Goal: Task Accomplishment & Management: Complete application form

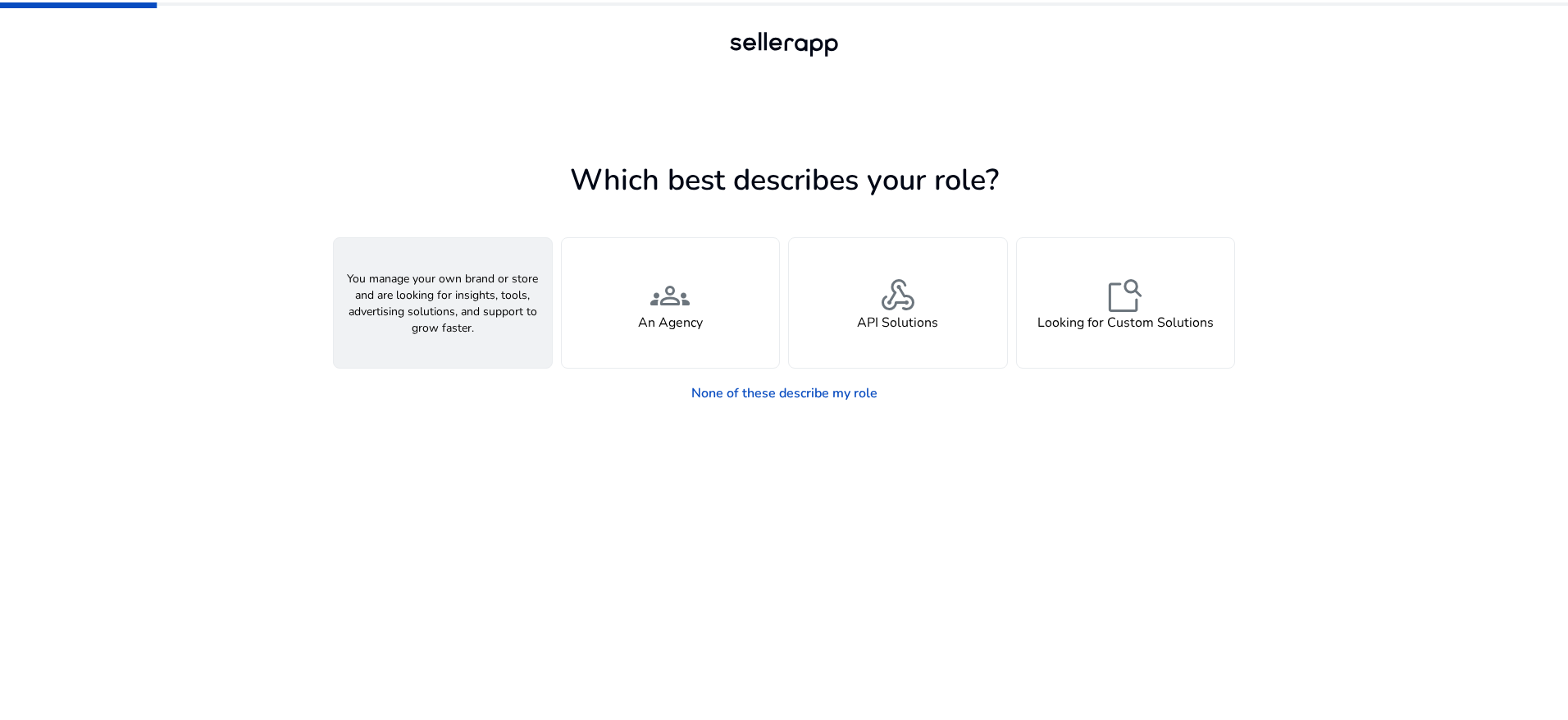
click at [472, 308] on div "person A Seller" at bounding box center [442, 303] width 218 height 130
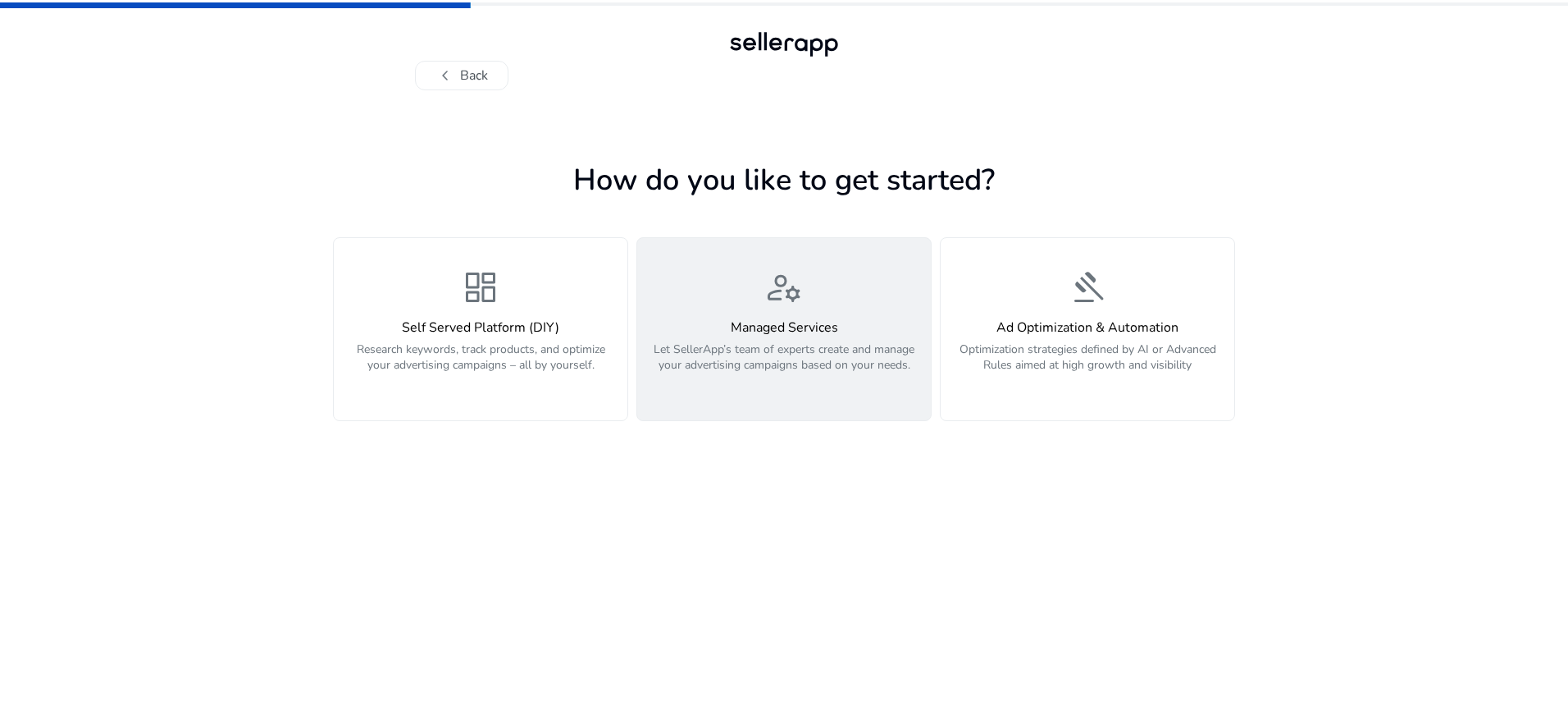
click at [798, 377] on p "Let SellerApp’s team of experts create and manage your advertising campaigns ba…" at bounding box center [783, 365] width 274 height 49
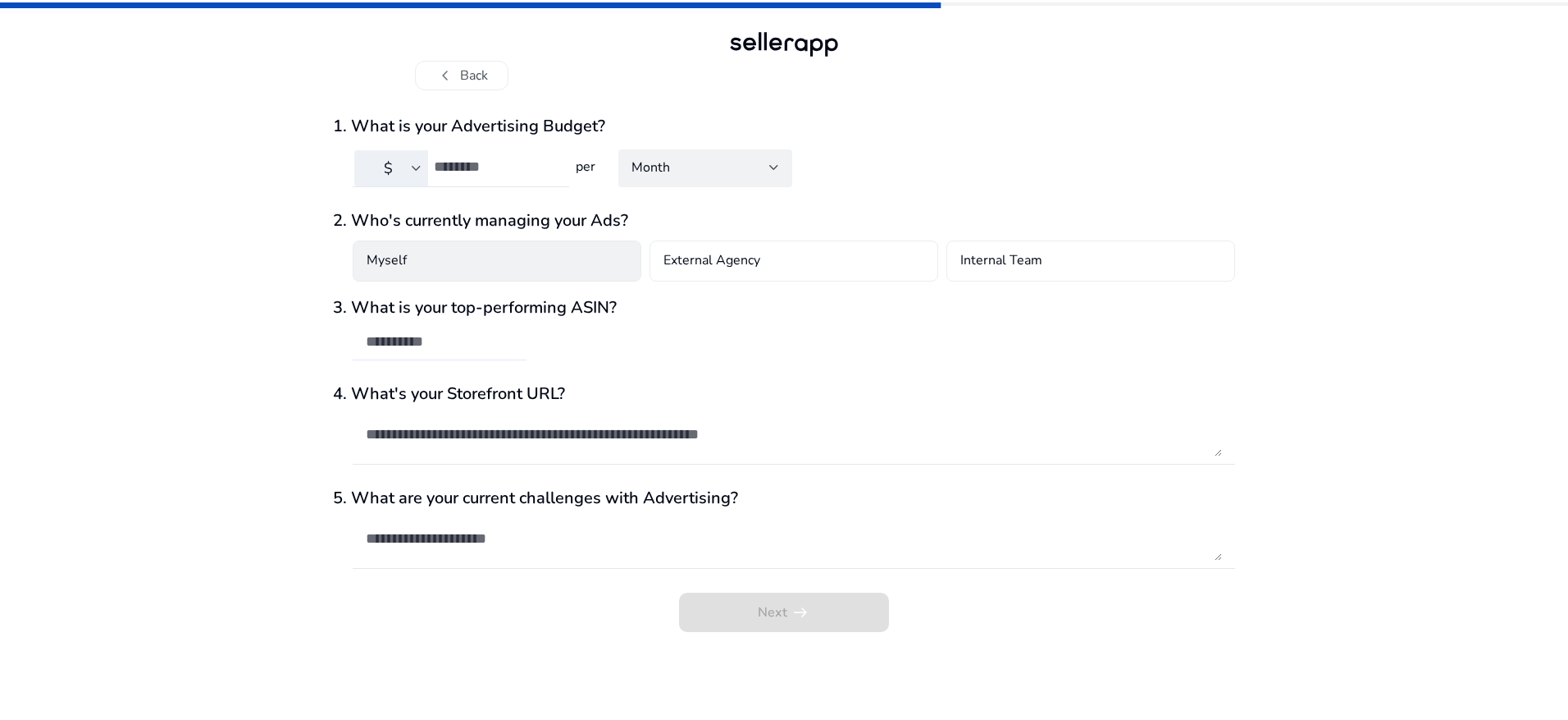
click at [552, 252] on div "Myself" at bounding box center [497, 261] width 289 height 41
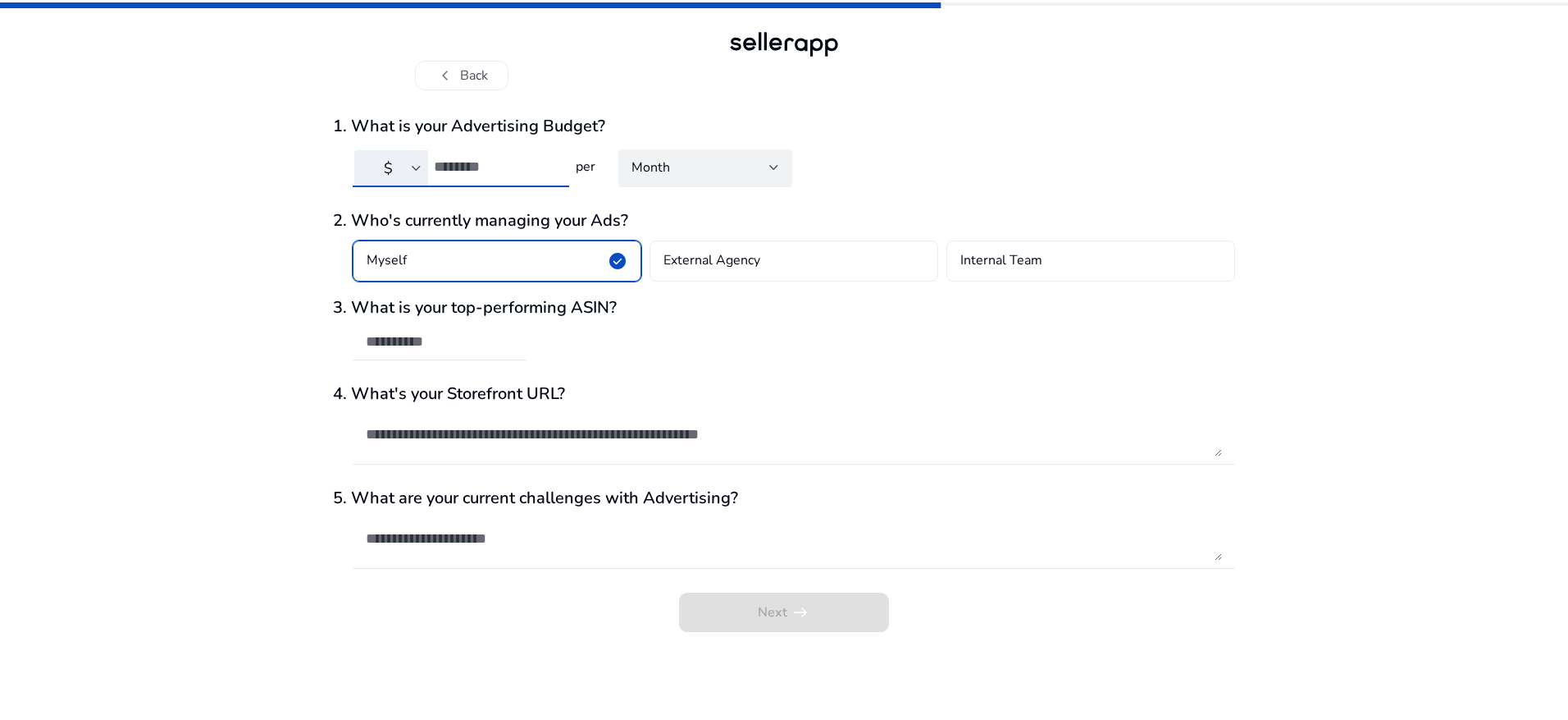
click at [514, 169] on input "number" at bounding box center [495, 167] width 122 height 18
type input "*"
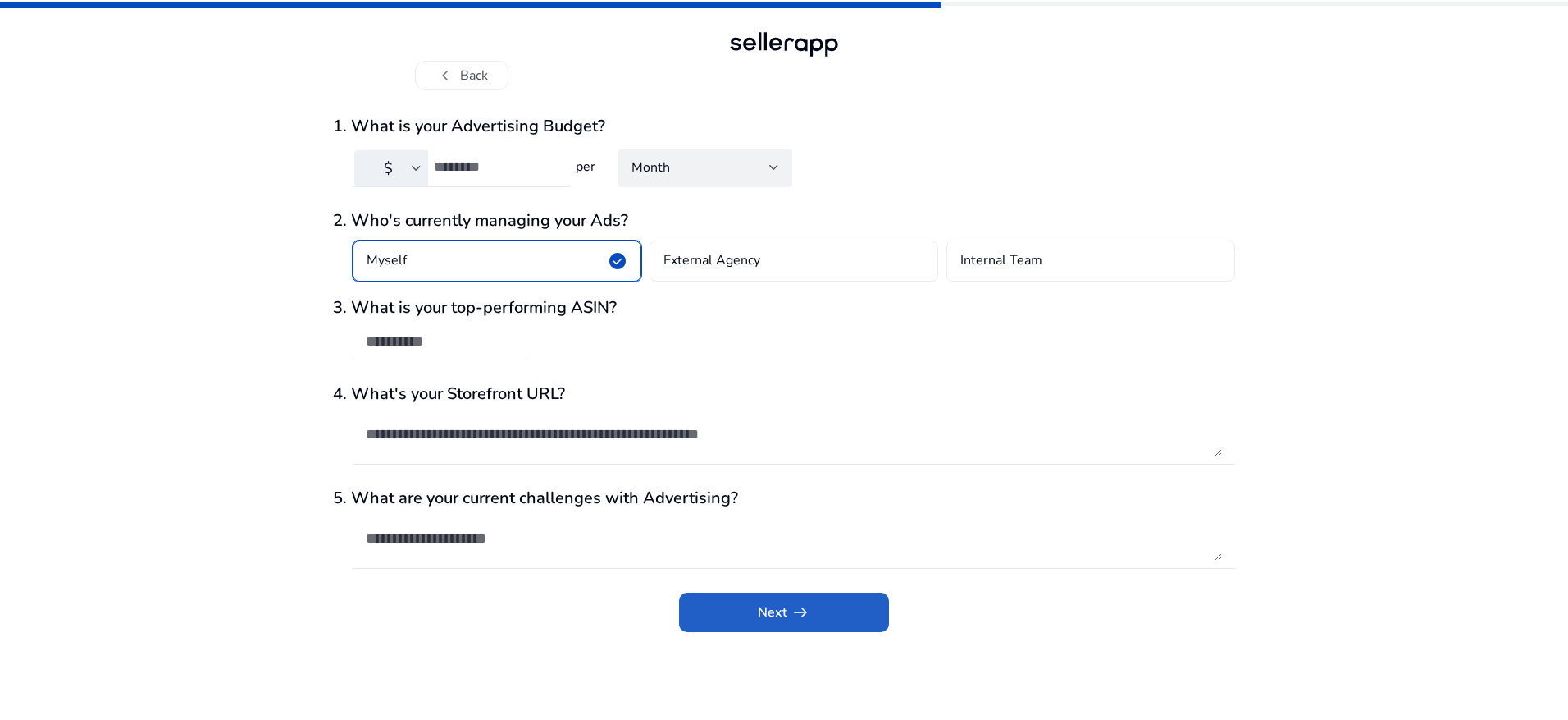
click at [771, 612] on span "Next arrow_right_alt" at bounding box center [784, 612] width 53 height 19
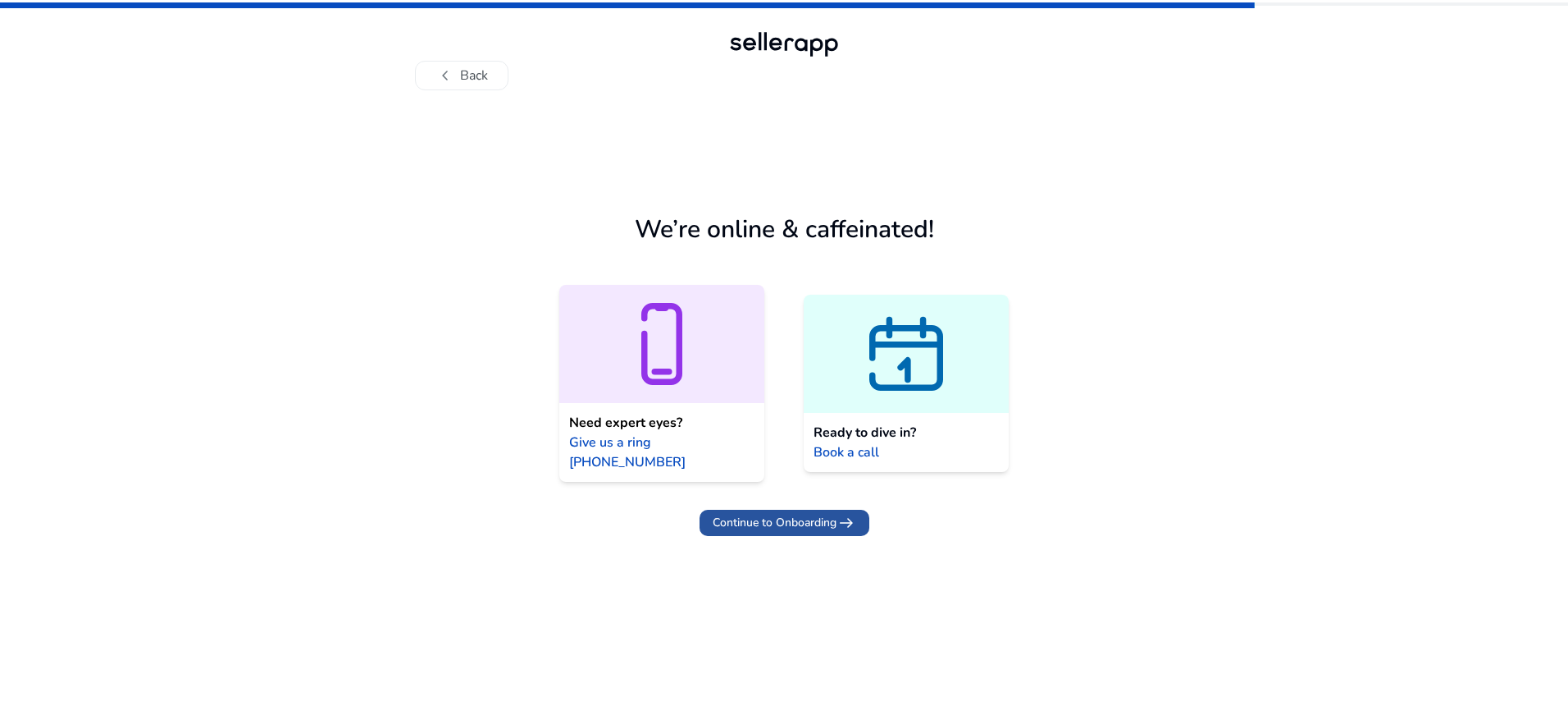
click at [790, 514] on span "Continue to Onboarding" at bounding box center [775, 522] width 124 height 18
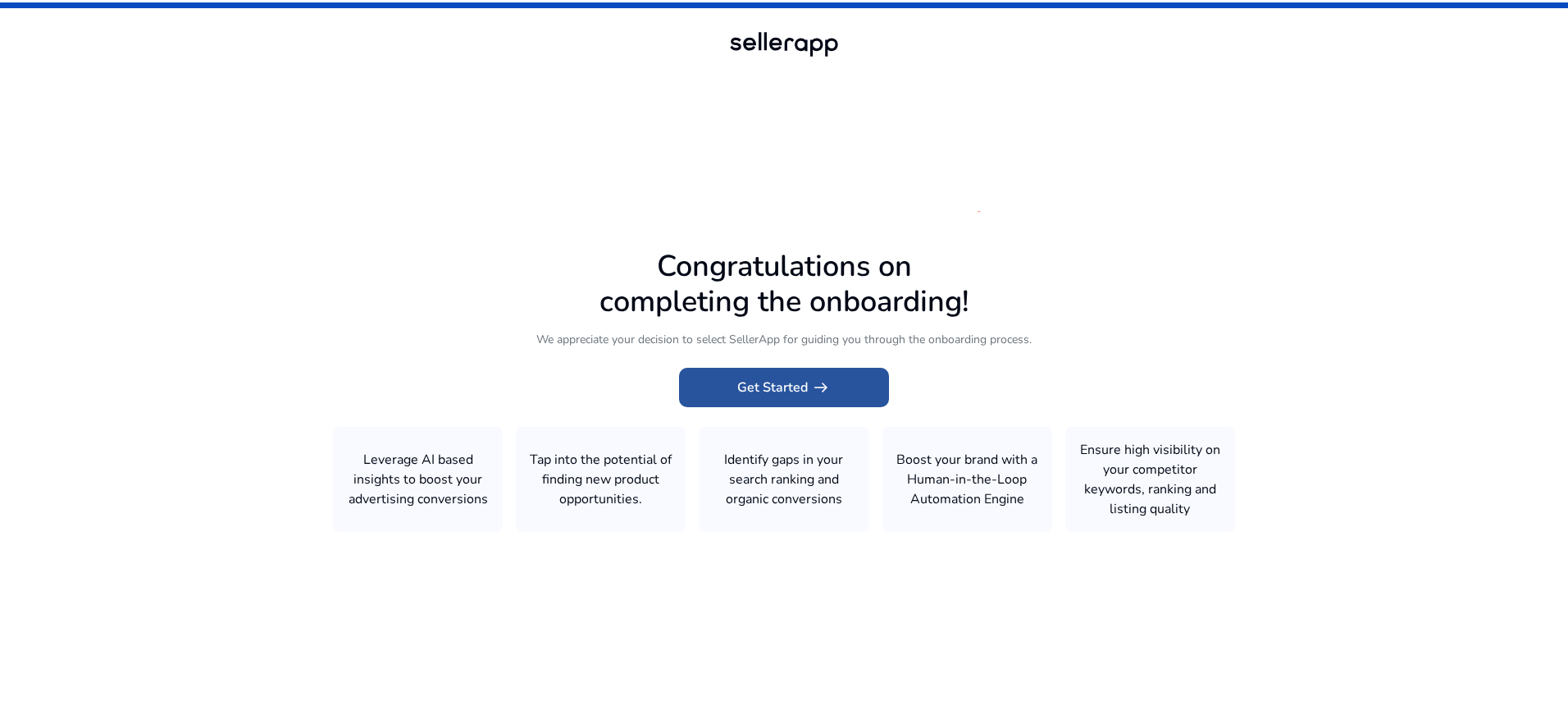
click at [807, 387] on app-icon "arrow_right_alt" at bounding box center [818, 386] width 23 height 19
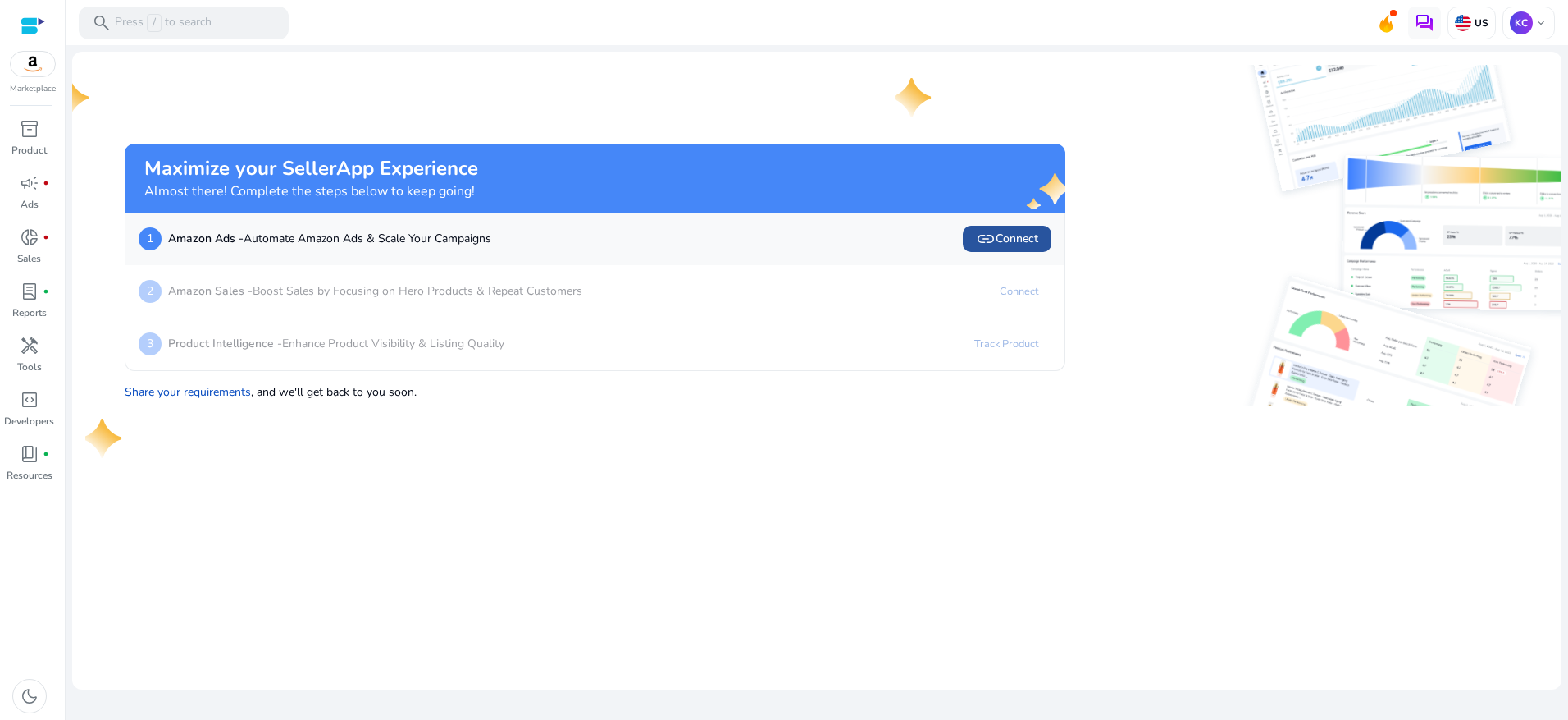
click at [1020, 232] on span "link Connect" at bounding box center [1007, 238] width 62 height 19
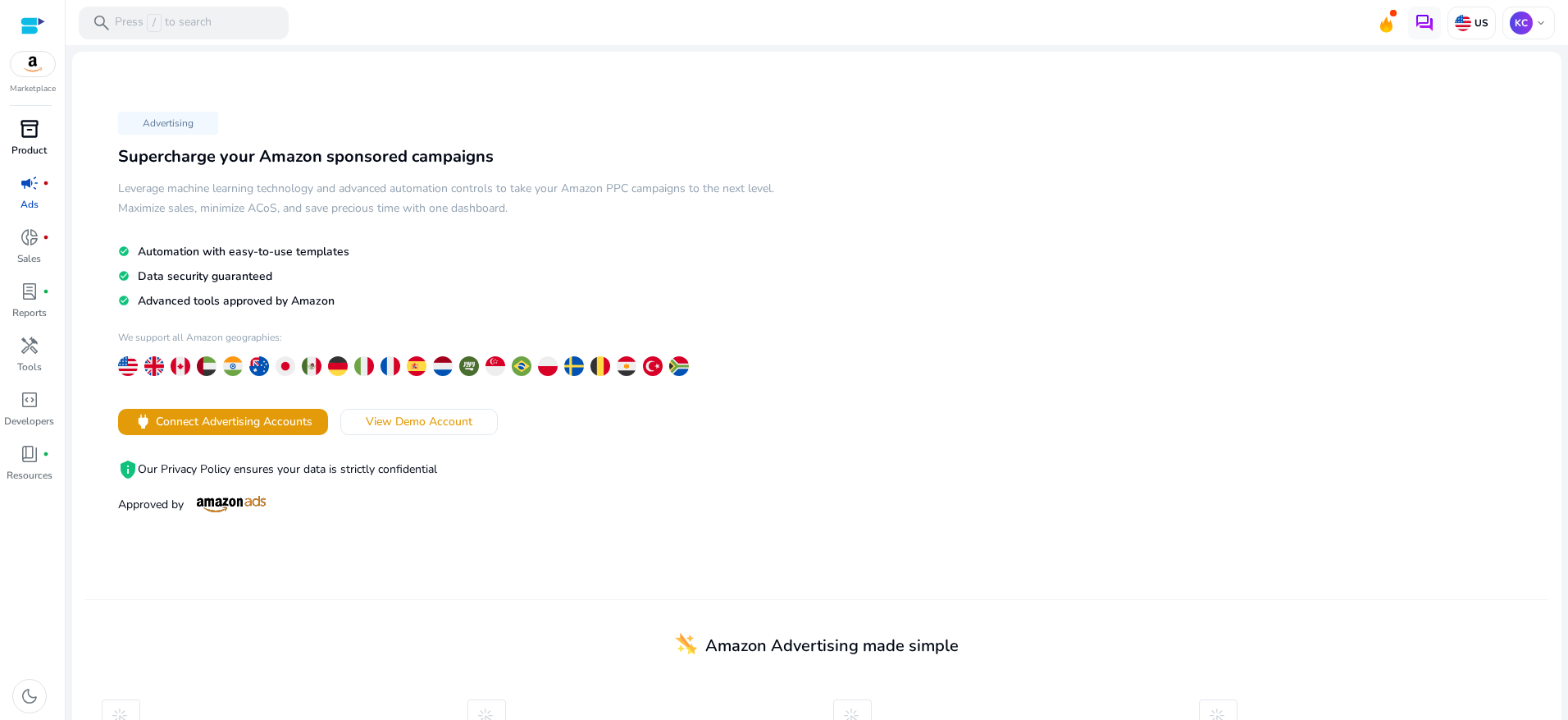
click at [19, 137] on span "inventory_2" at bounding box center [28, 128] width 19 height 19
